Goal: Transaction & Acquisition: Purchase product/service

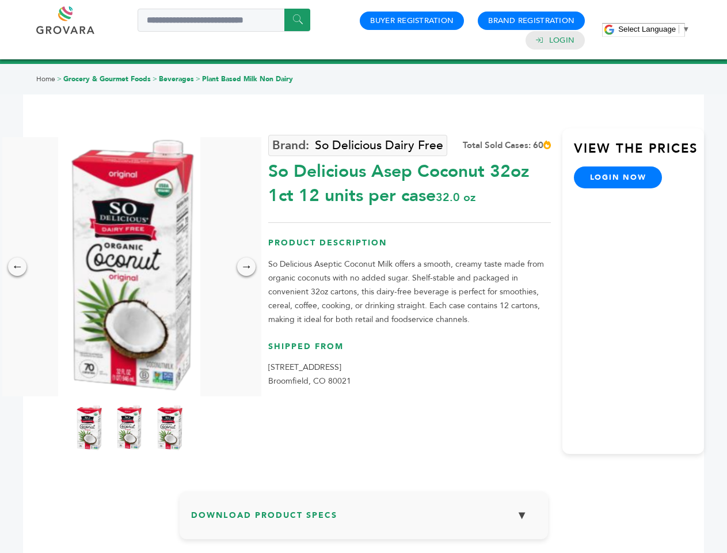
click at [654, 29] on span "Select Language" at bounding box center [647, 29] width 58 height 9
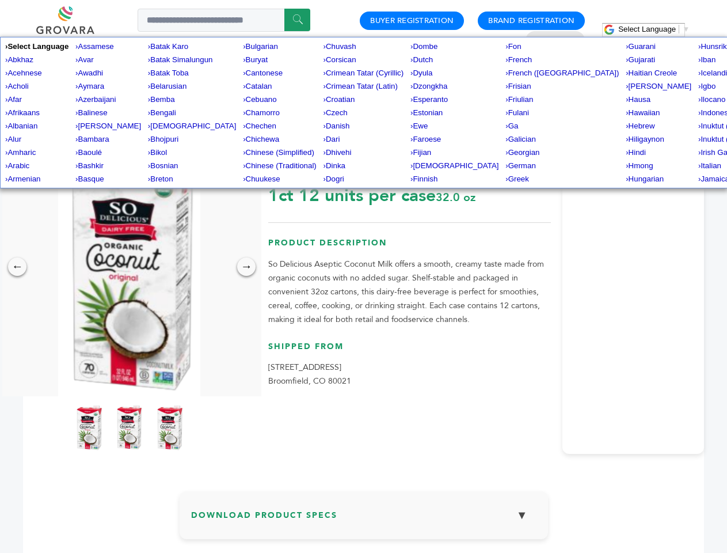
click at [129, 267] on img at bounding box center [129, 266] width 142 height 259
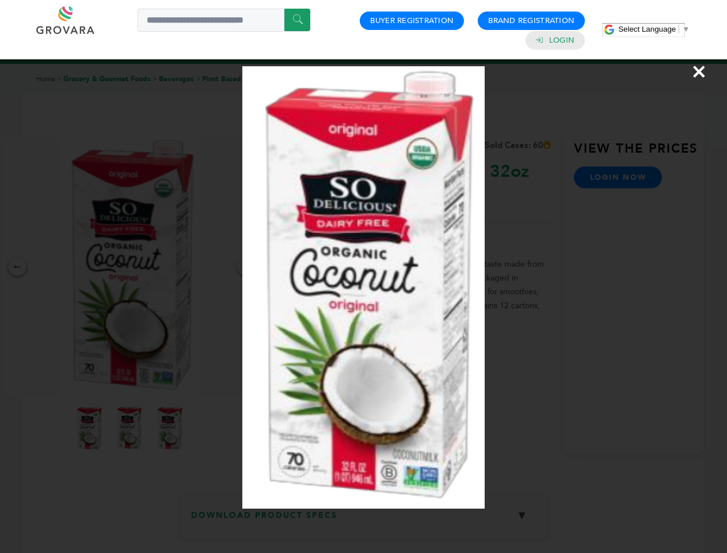
click at [17, 267] on div "×" at bounding box center [363, 276] width 727 height 553
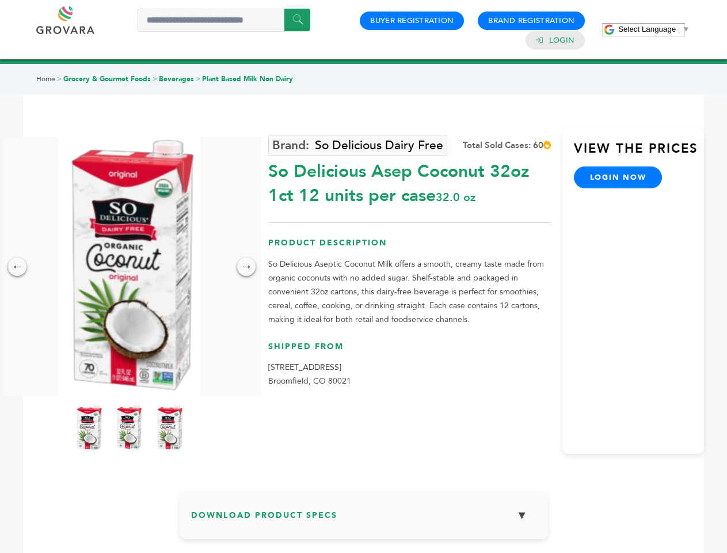
click at [246, 267] on div "→" at bounding box center [246, 266] width 18 height 18
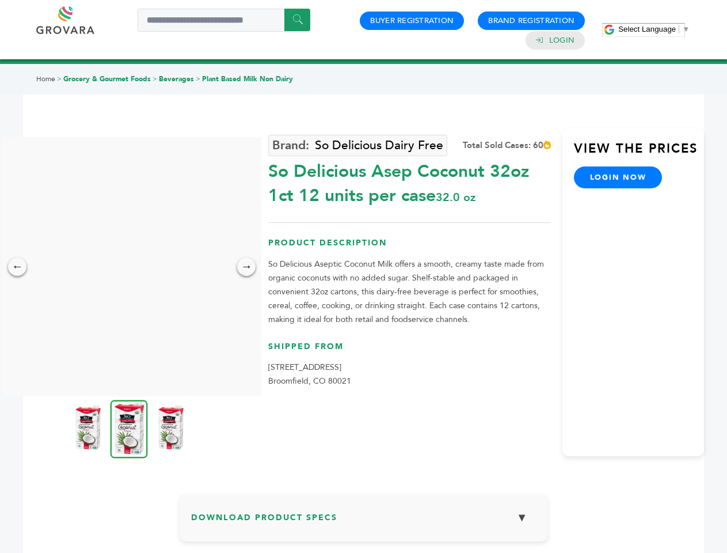
click at [89, 428] on img at bounding box center [87, 428] width 29 height 46
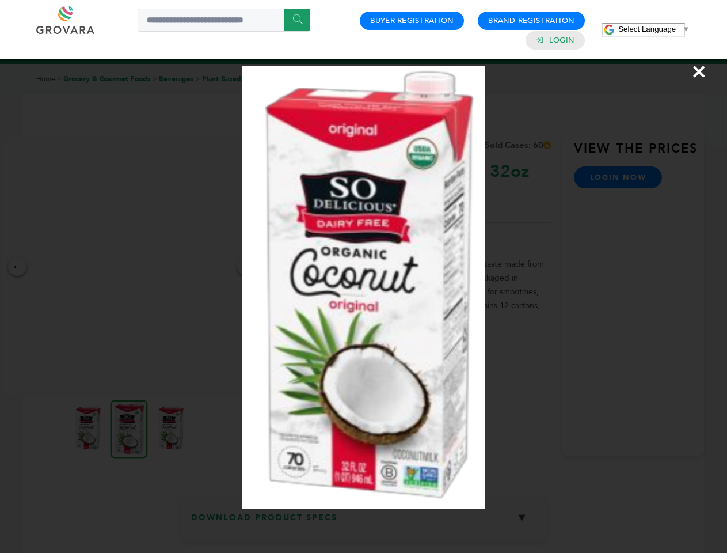
click at [129, 428] on div "×" at bounding box center [363, 276] width 727 height 553
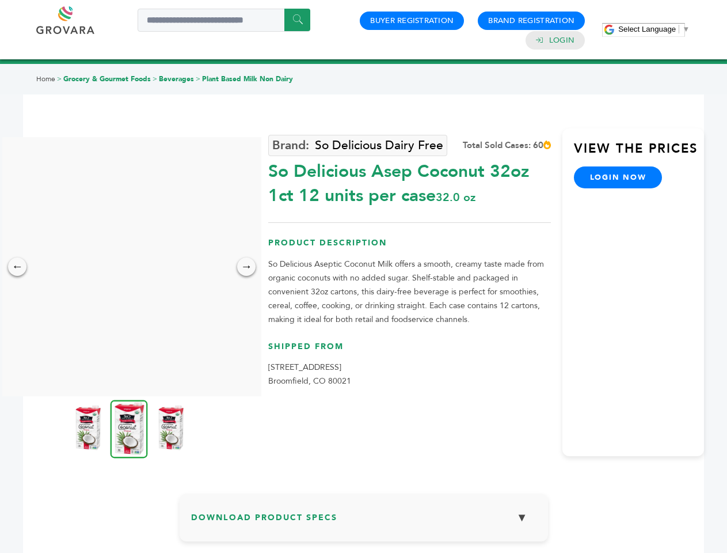
click at [169, 428] on img at bounding box center [170, 428] width 29 height 46
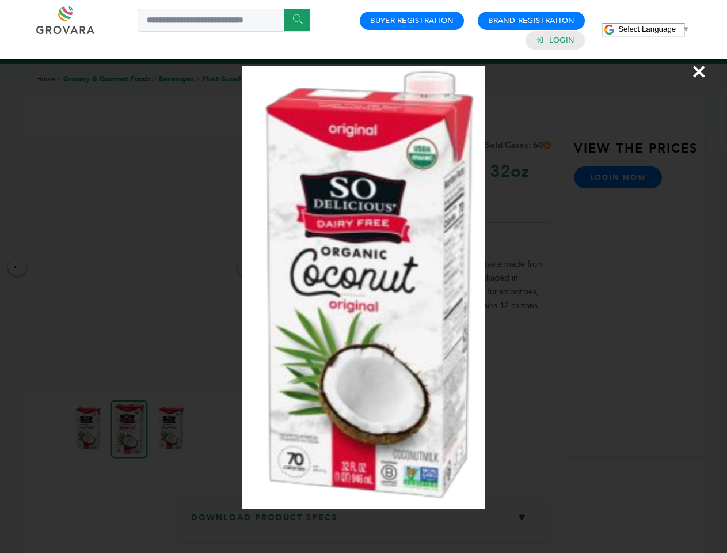
click at [364, 519] on div "×" at bounding box center [363, 276] width 727 height 553
